Goal: Information Seeking & Learning: Learn about a topic

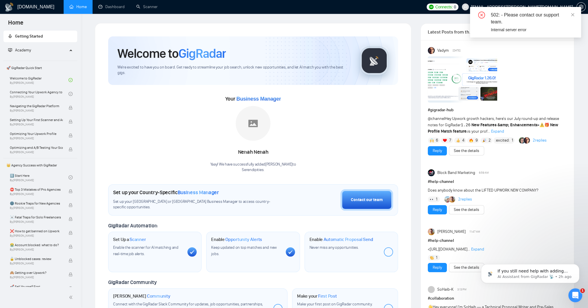
click at [39, 67] on span "🚀 GigRadar Quick Start" at bounding box center [40, 68] width 73 height 12
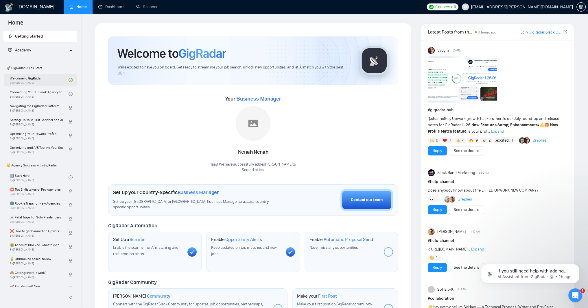
click at [42, 82] on link "Welcome to GigRadar By Vlad Timinsky" at bounding box center [39, 80] width 59 height 13
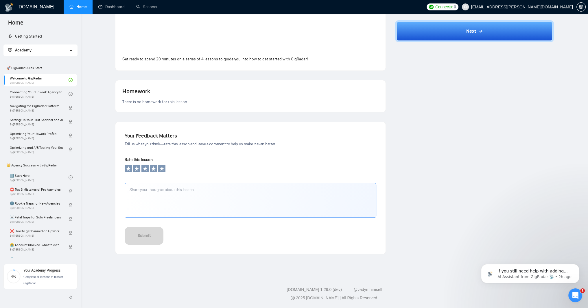
scroll to position [209, 0]
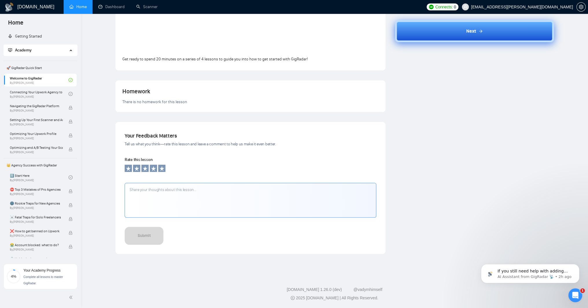
click at [470, 35] on span "Next" at bounding box center [471, 31] width 10 height 7
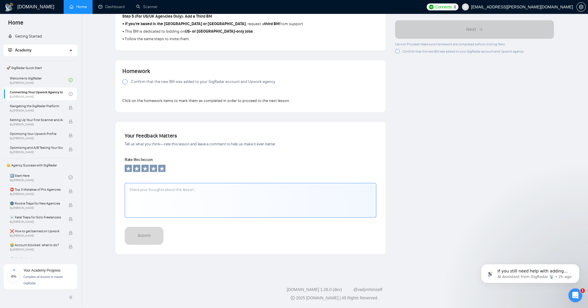
scroll to position [463, 0]
click at [124, 84] on div at bounding box center [124, 81] width 5 height 5
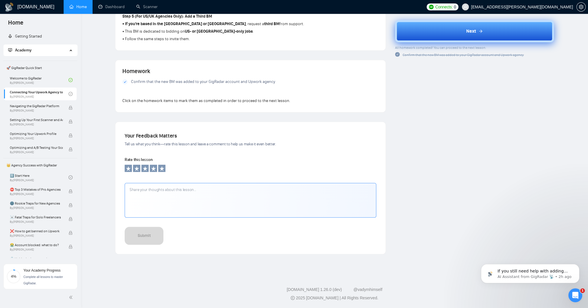
click at [467, 34] on span "Next" at bounding box center [471, 31] width 10 height 7
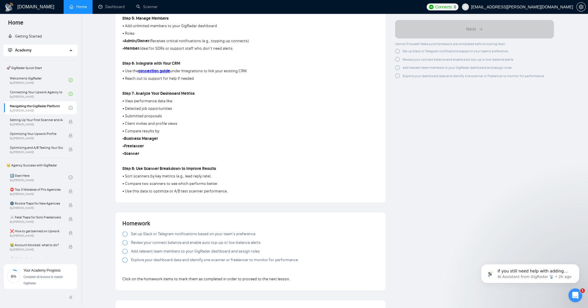
scroll to position [358, 0]
click at [170, 73] on strong "connection guide" at bounding box center [154, 70] width 32 height 5
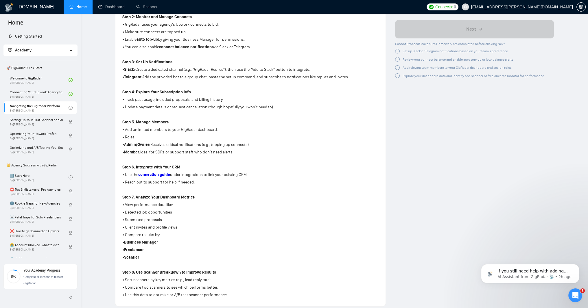
scroll to position [220, 0]
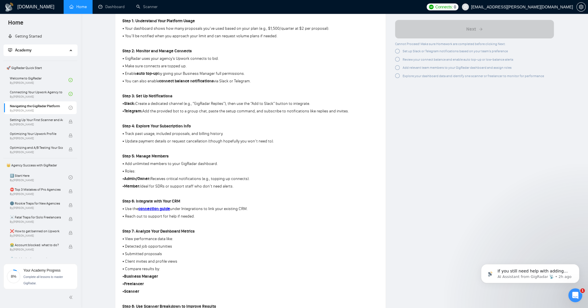
click at [397, 54] on div at bounding box center [397, 51] width 5 height 5
click at [399, 61] on div at bounding box center [397, 58] width 5 height 5
click at [398, 68] on div at bounding box center [397, 66] width 5 height 5
click at [399, 75] on div at bounding box center [397, 73] width 5 height 5
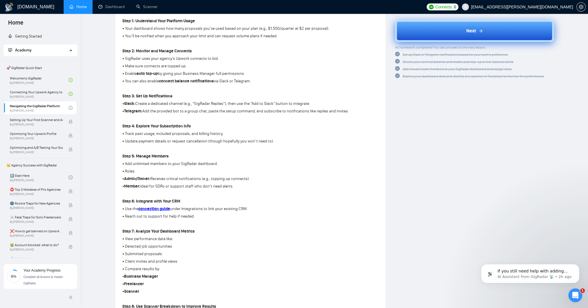
click at [463, 42] on button "Next" at bounding box center [474, 31] width 159 height 22
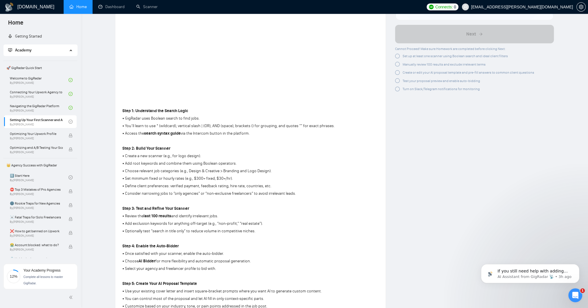
scroll to position [139, 0]
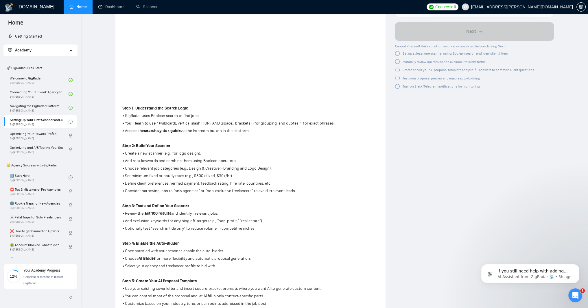
click at [398, 56] on div at bounding box center [397, 53] width 5 height 5
click at [399, 63] on div at bounding box center [397, 60] width 5 height 5
click at [398, 70] on div at bounding box center [397, 68] width 5 height 5
click at [398, 77] on div at bounding box center [397, 75] width 5 height 5
click at [397, 85] on div at bounding box center [397, 82] width 5 height 5
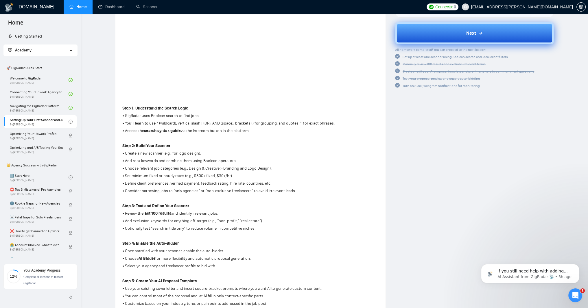
click at [441, 44] on button "Next" at bounding box center [474, 33] width 159 height 22
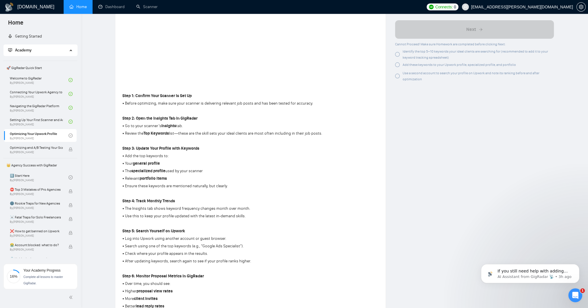
scroll to position [173, 0]
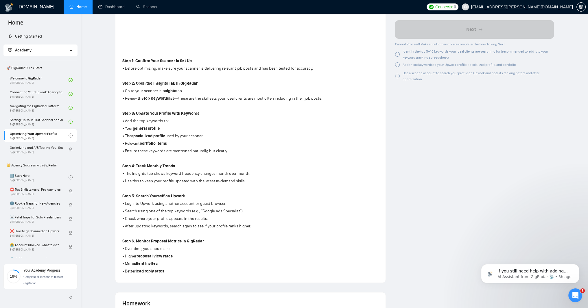
click at [401, 60] on div "Identify the top 5–10 keywords your ideal clients are searching for (recommende…" at bounding box center [474, 54] width 159 height 12
click at [397, 67] on div at bounding box center [397, 64] width 5 height 5
click at [398, 77] on div at bounding box center [397, 75] width 5 height 5
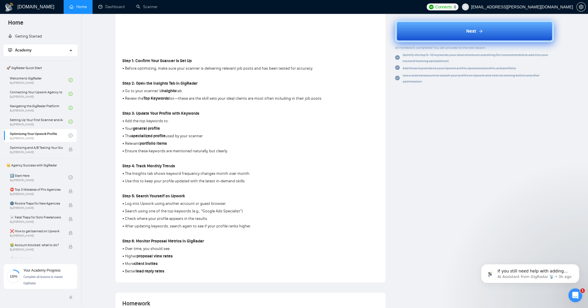
click at [444, 42] on button "Next" at bounding box center [474, 31] width 159 height 22
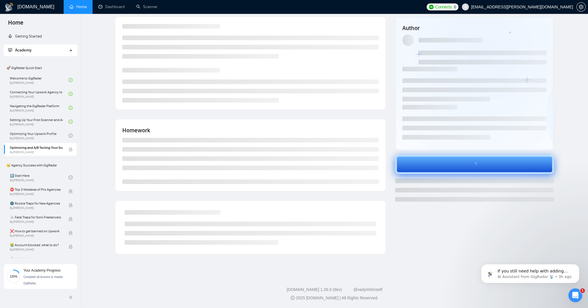
scroll to position [12, 0]
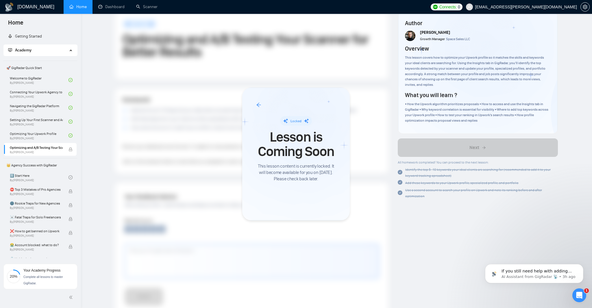
click at [254, 106] on div "Locked Lesson is Coming Soon This lesson content is currently locked. It will b…" at bounding box center [296, 154] width 108 height 133
click at [257, 105] on icon "arrow-left" at bounding box center [259, 105] width 4 height 4
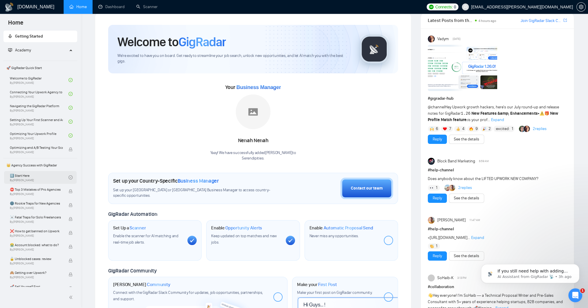
click at [31, 178] on link "1️⃣ Start Here By Vadym Ovcharenko" at bounding box center [39, 177] width 59 height 13
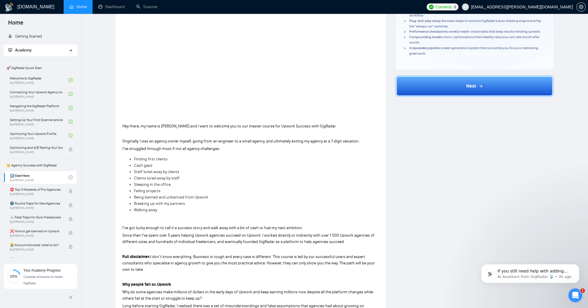
scroll to position [116, 0]
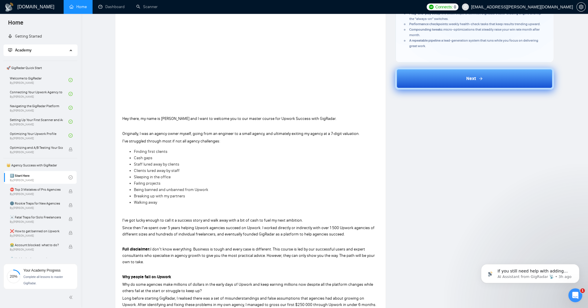
click at [455, 90] on button "Next" at bounding box center [474, 79] width 159 height 22
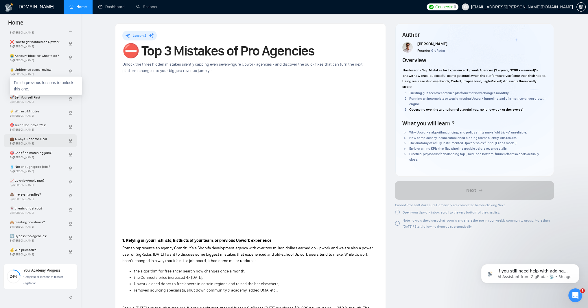
scroll to position [220, 0]
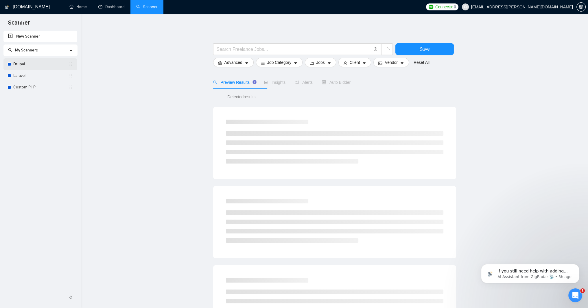
click at [23, 64] on link "Drupal" at bounding box center [40, 64] width 55 height 12
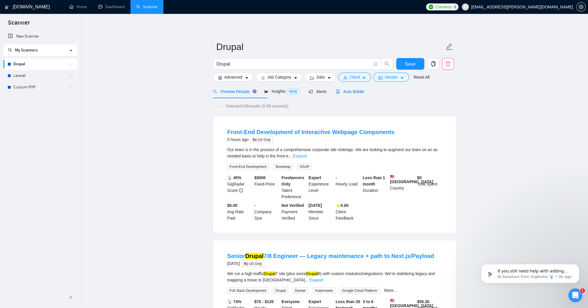
click at [364, 94] on span "Auto Bidder" at bounding box center [350, 91] width 29 height 5
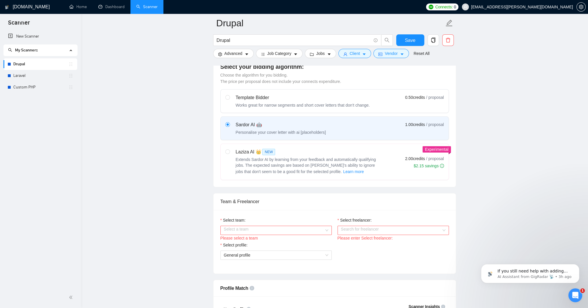
scroll to position [208, 0]
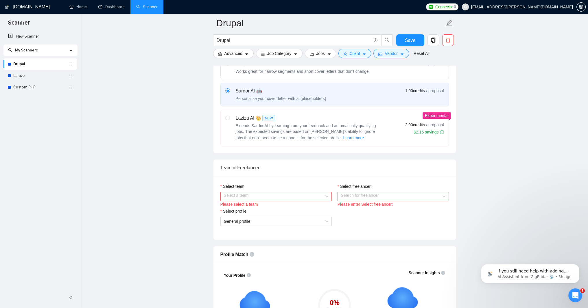
click at [324, 101] on div "Personalise your cover letter with ai [placeholders]" at bounding box center [281, 99] width 90 height 6
click at [229, 92] on input "radio" at bounding box center [227, 90] width 4 height 4
click at [319, 101] on div "Personalise your cover letter with ai [placeholders]" at bounding box center [281, 99] width 90 height 6
click at [229, 92] on input "radio" at bounding box center [227, 90] width 4 height 4
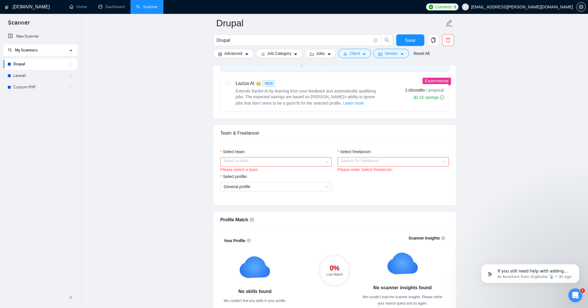
scroll to position [277, 0]
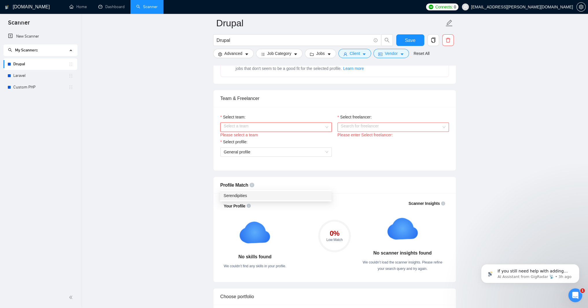
click at [325, 132] on div "Select a team" at bounding box center [275, 127] width 111 height 9
click at [324, 196] on div "Serendipities" at bounding box center [275, 196] width 104 height 6
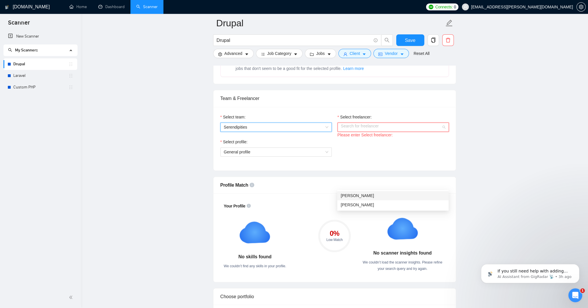
click at [445, 132] on div "Search for freelancer" at bounding box center [392, 127] width 111 height 9
click at [438, 194] on div "[PERSON_NAME]" at bounding box center [393, 196] width 104 height 6
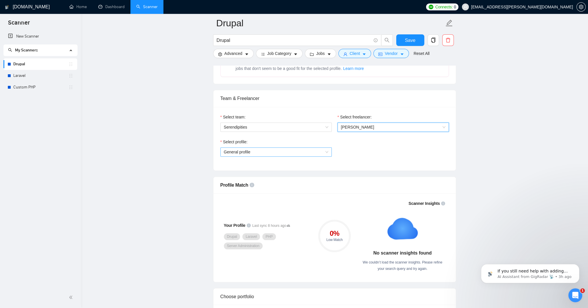
click at [325, 156] on span "General profile" at bounding box center [276, 152] width 104 height 9
click at [360, 164] on div "Select profile: General profile" at bounding box center [334, 151] width 234 height 25
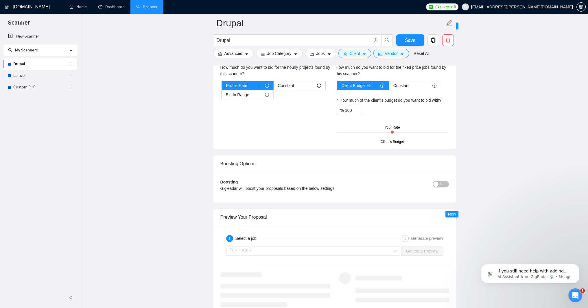
scroll to position [937, 0]
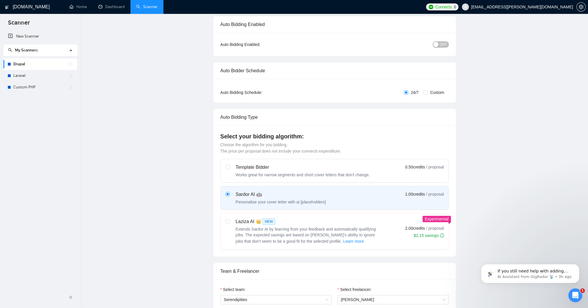
scroll to position [0, 0]
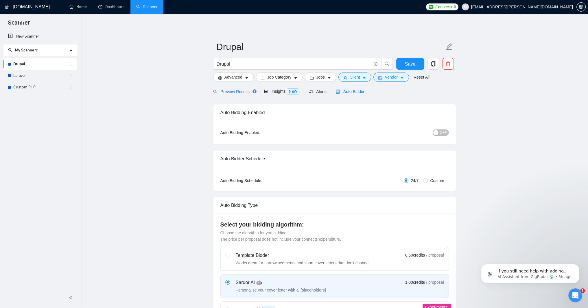
click at [247, 94] on span "Preview Results" at bounding box center [234, 91] width 42 height 5
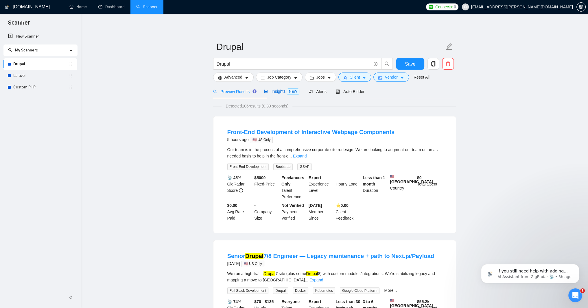
click at [299, 94] on span "Insights NEW" at bounding box center [281, 91] width 35 height 5
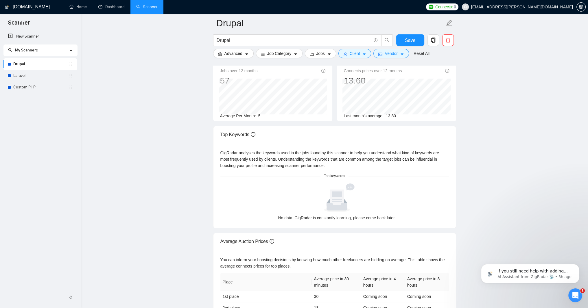
scroll to position [58, 0]
click at [341, 207] on div "GigRadar analyses the keywords used in the jobs found by this scanner to help y…" at bounding box center [334, 185] width 242 height 85
click at [41, 77] on link "Laravel" at bounding box center [40, 76] width 55 height 12
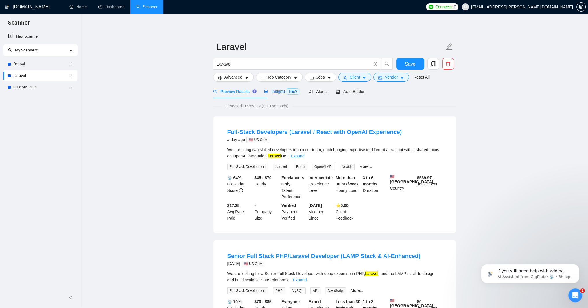
click at [299, 95] on span "NEW" at bounding box center [292, 91] width 13 height 6
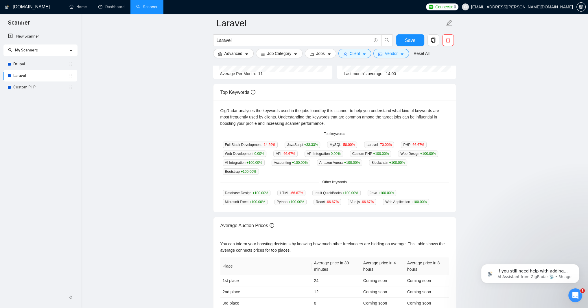
scroll to position [104, 0]
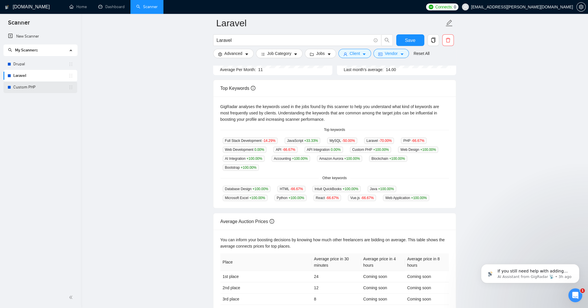
click at [26, 88] on link "Custom PHP" at bounding box center [40, 88] width 55 height 12
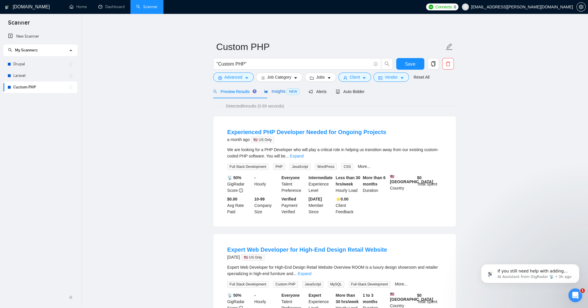
click at [295, 94] on span "Insights NEW" at bounding box center [281, 91] width 35 height 5
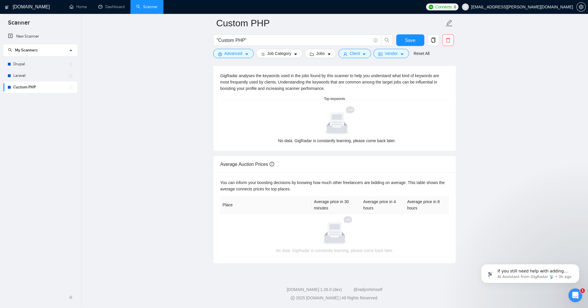
scroll to position [186, 0]
